Goal: Task Accomplishment & Management: Manage account settings

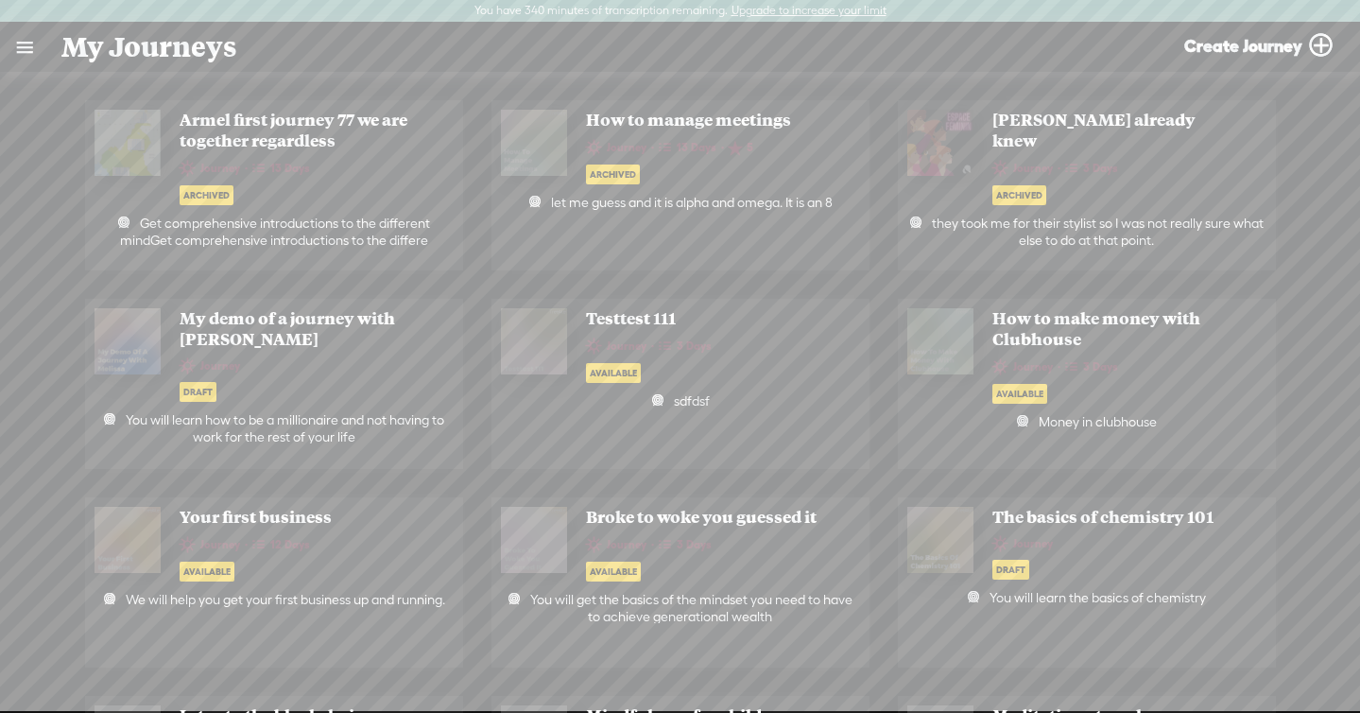
click at [26, 57] on link at bounding box center [24, 47] width 49 height 49
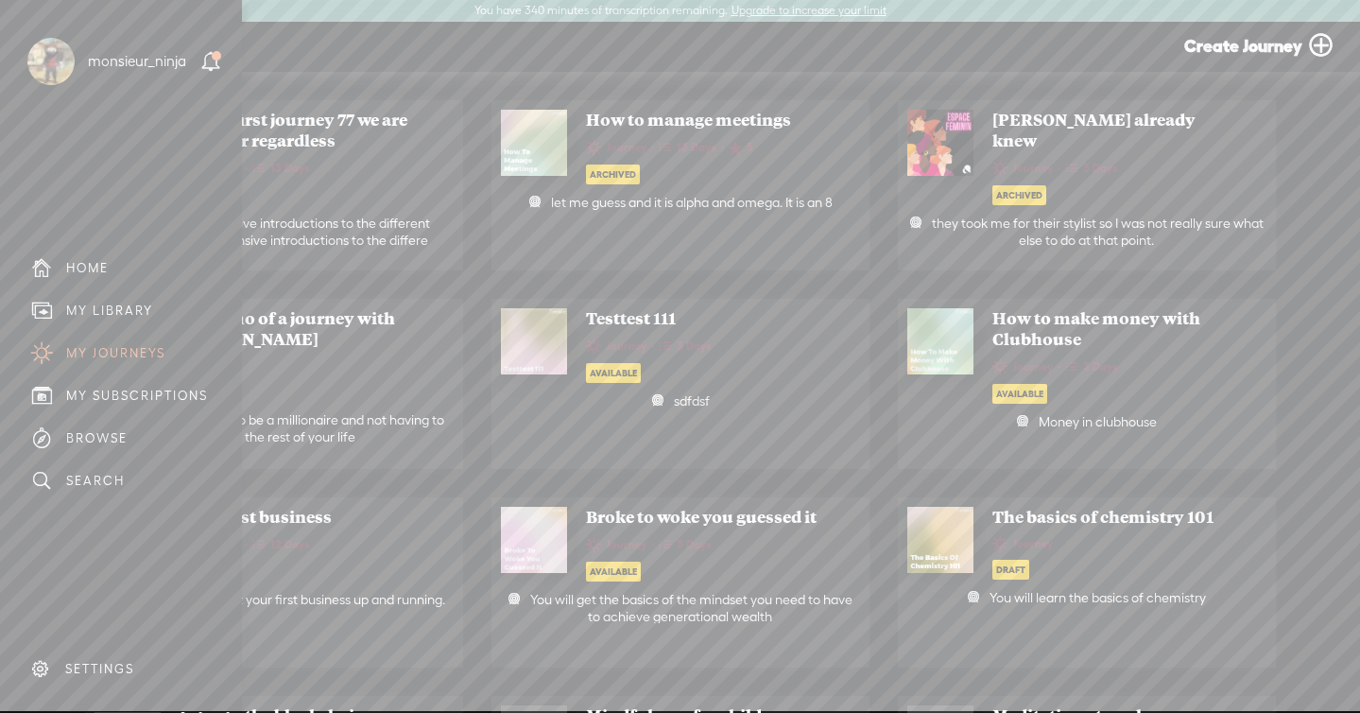
click at [114, 63] on div "monsieur_ninja" at bounding box center [137, 61] width 98 height 19
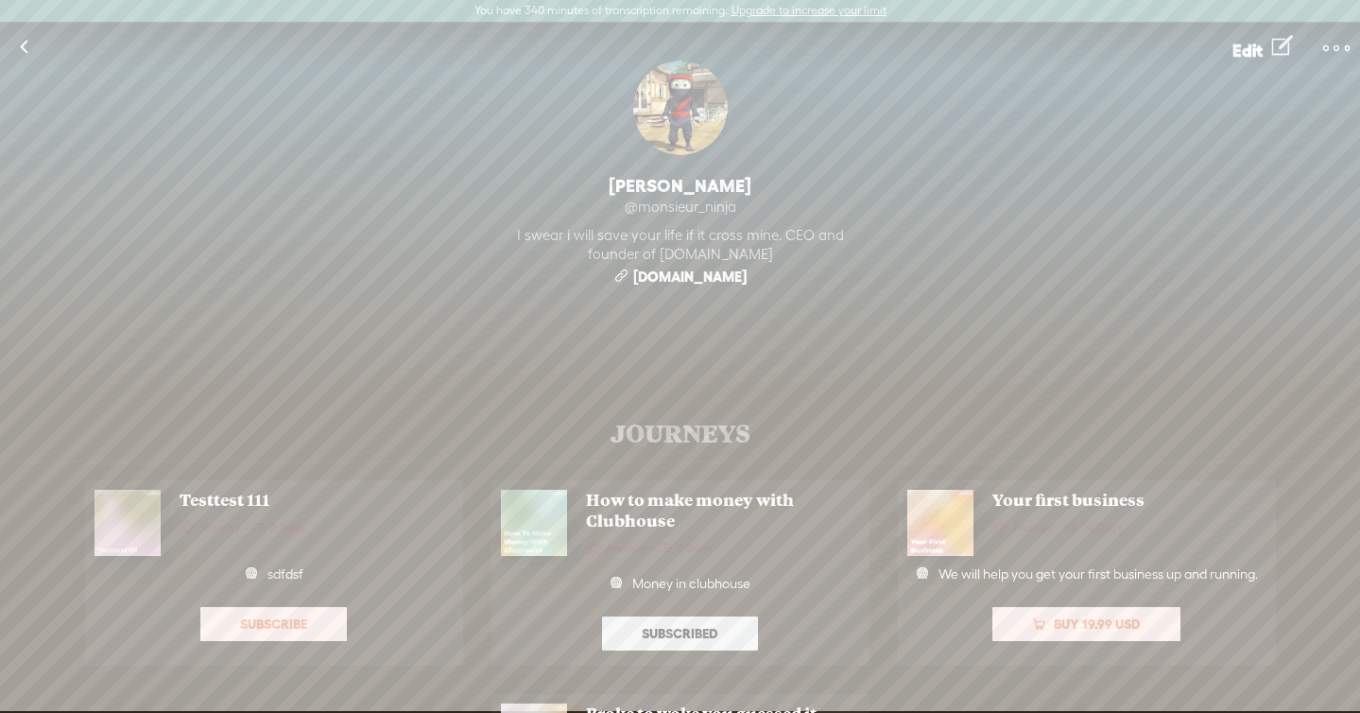
click at [1269, 49] on link "Edit" at bounding box center [1263, 46] width 100 height 47
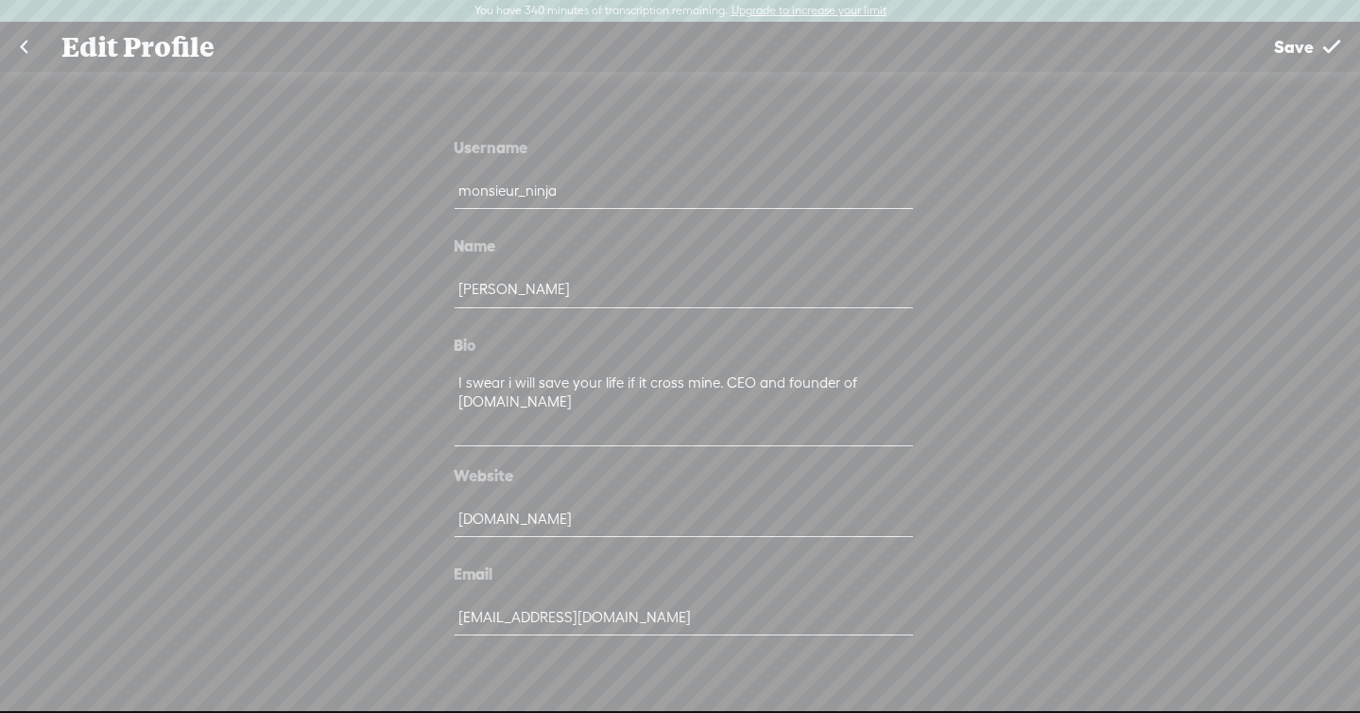
click at [682, 421] on textarea "I swear i will save your life if it cross mine. CEO and founder of Trebble.fm" at bounding box center [684, 408] width 458 height 77
click at [854, 390] on textarea "I swear i will save your life if it cross mine. CEO and founder of Trebble.fm" at bounding box center [684, 408] width 458 height 77
click at [822, 397] on textarea "I swear i will save your life if it cross mine. CEO and founder of Trebble.fm" at bounding box center [684, 408] width 458 height 77
type textarea "I swear i will save your life if it cross mine. CEO and founder of Trebble.fm w…"
click at [1280, 46] on span "Save" at bounding box center [1294, 47] width 40 height 48
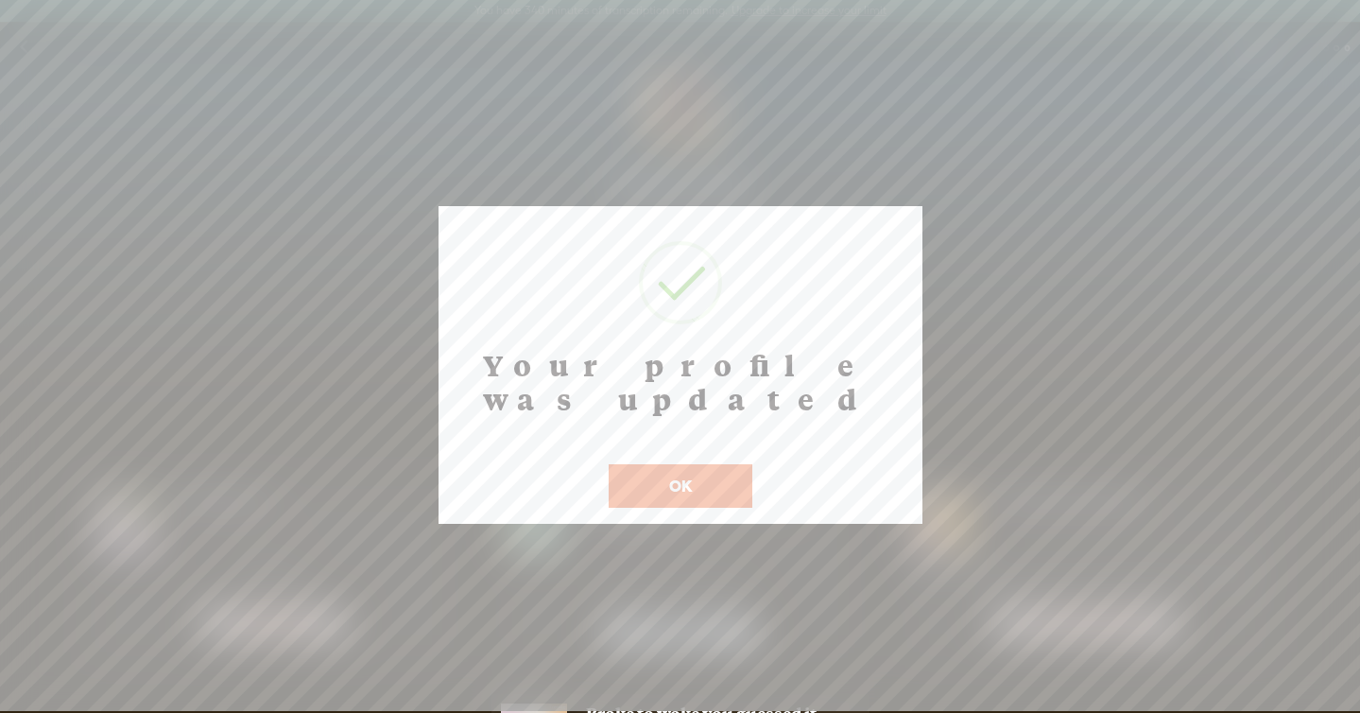
click at [675, 464] on button "OK" at bounding box center [681, 485] width 144 height 43
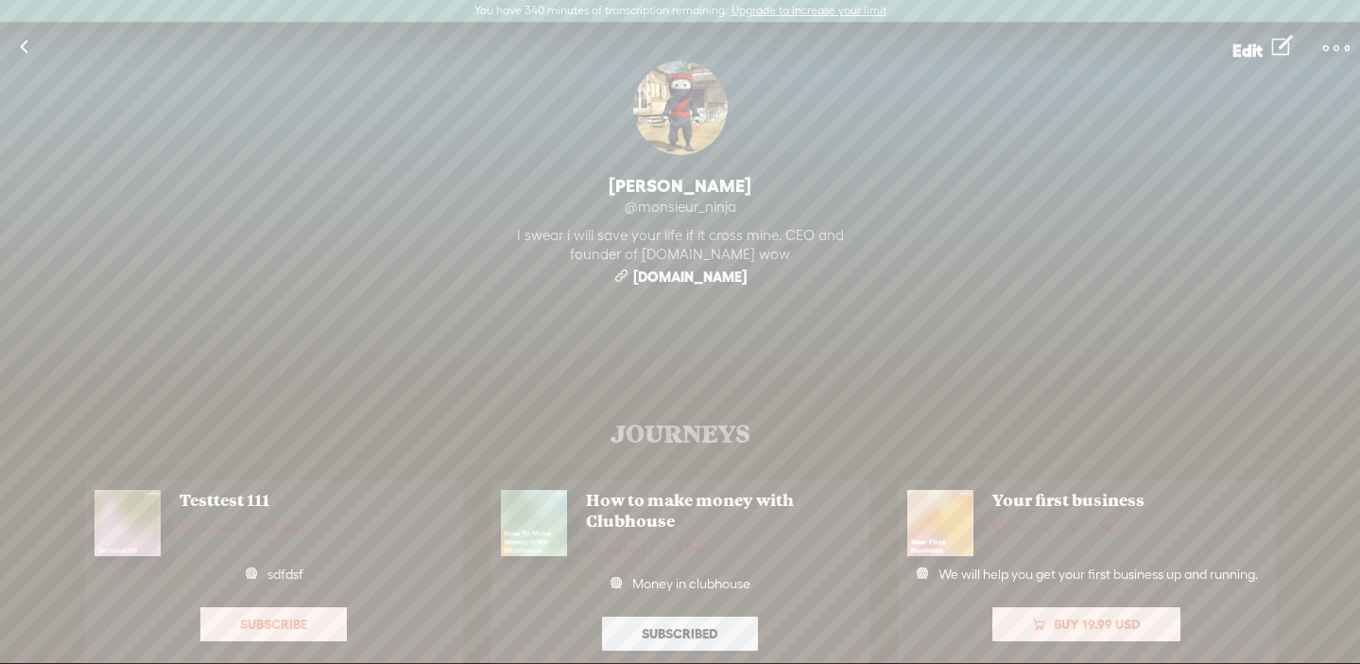
click at [1262, 39] on link "Edit" at bounding box center [1263, 46] width 100 height 47
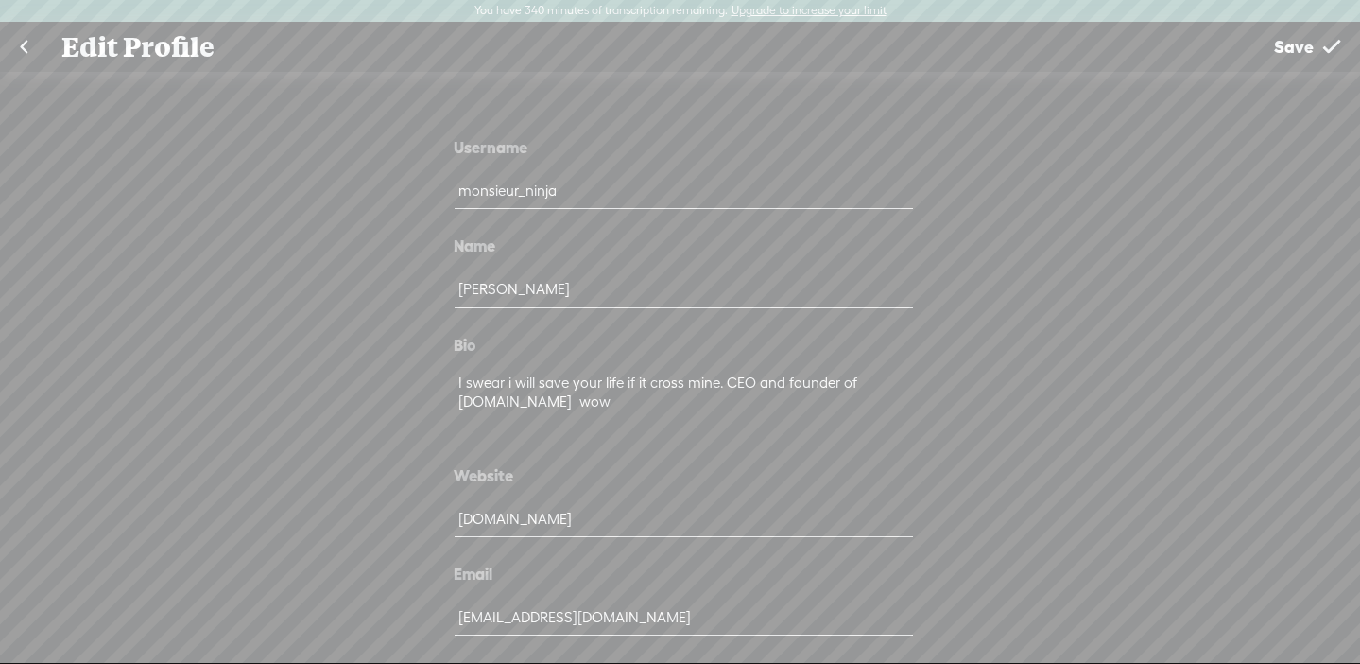
click at [653, 392] on textarea "I swear i will save your life if it cross mine. CEO and founder of Trebble.fm w…" at bounding box center [684, 408] width 458 height 77
type textarea "I swear i will save your life if it cross mine. CEO and founder of Trebble.fm"
click at [1285, 51] on span "Save" at bounding box center [1294, 47] width 40 height 48
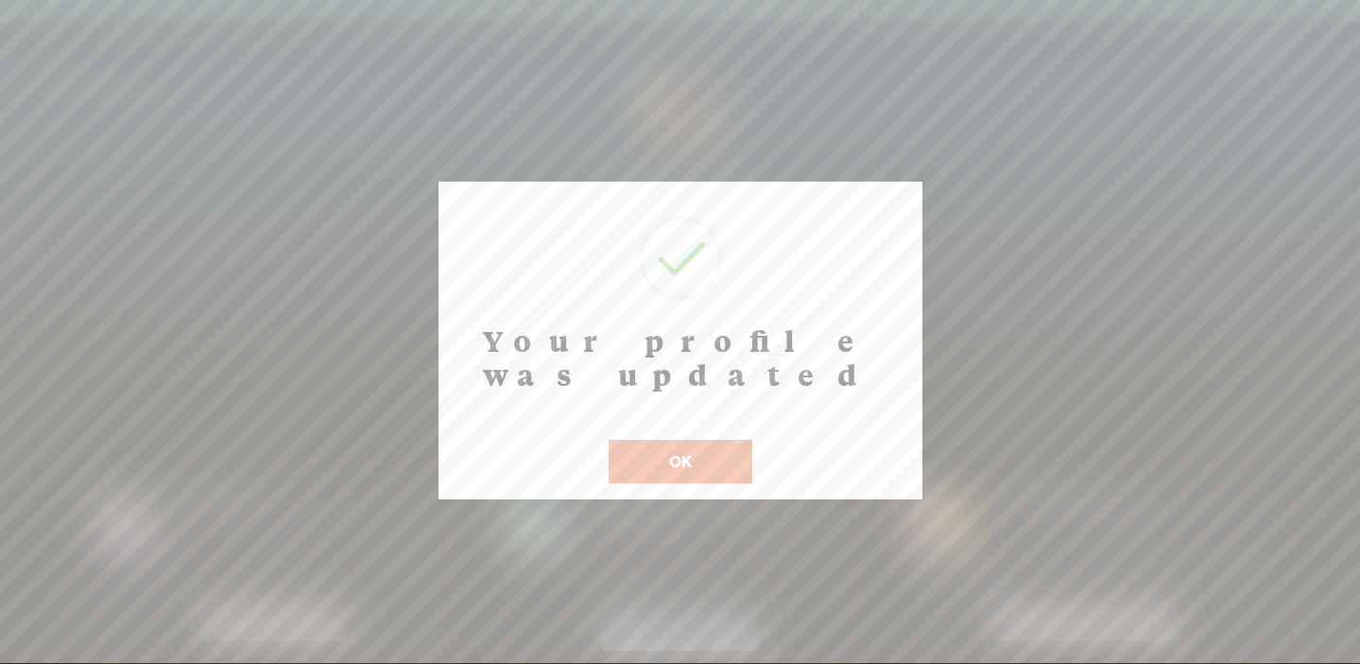
click at [655, 440] on button "OK" at bounding box center [681, 461] width 144 height 43
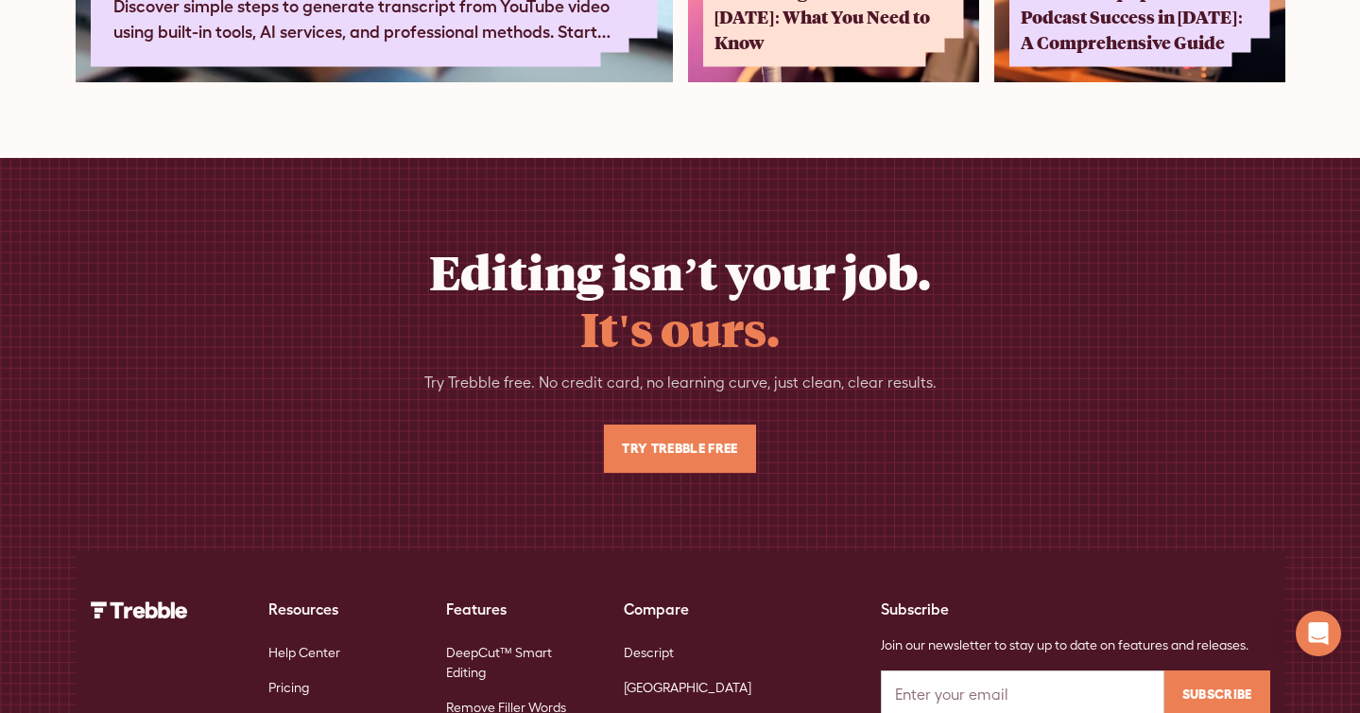
scroll to position [12286, 0]
